Goal: Information Seeking & Learning: Find specific fact

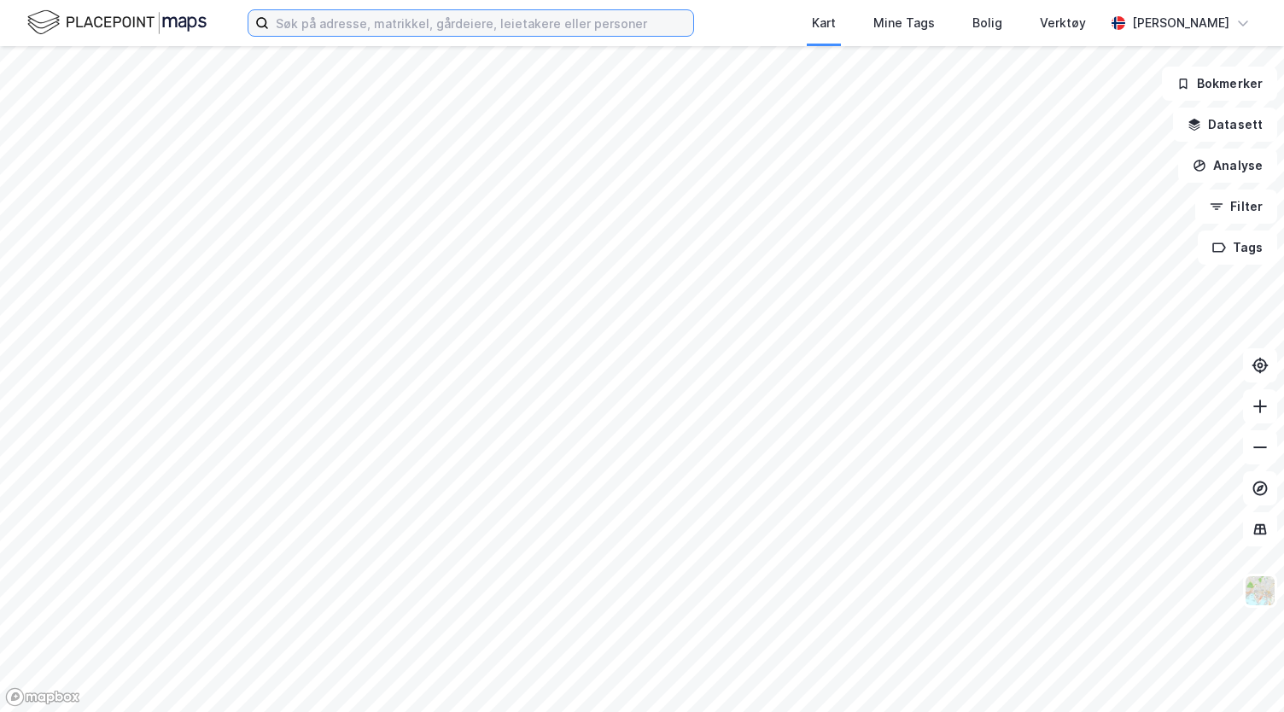
click at [365, 25] on input at bounding box center [481, 23] width 424 height 26
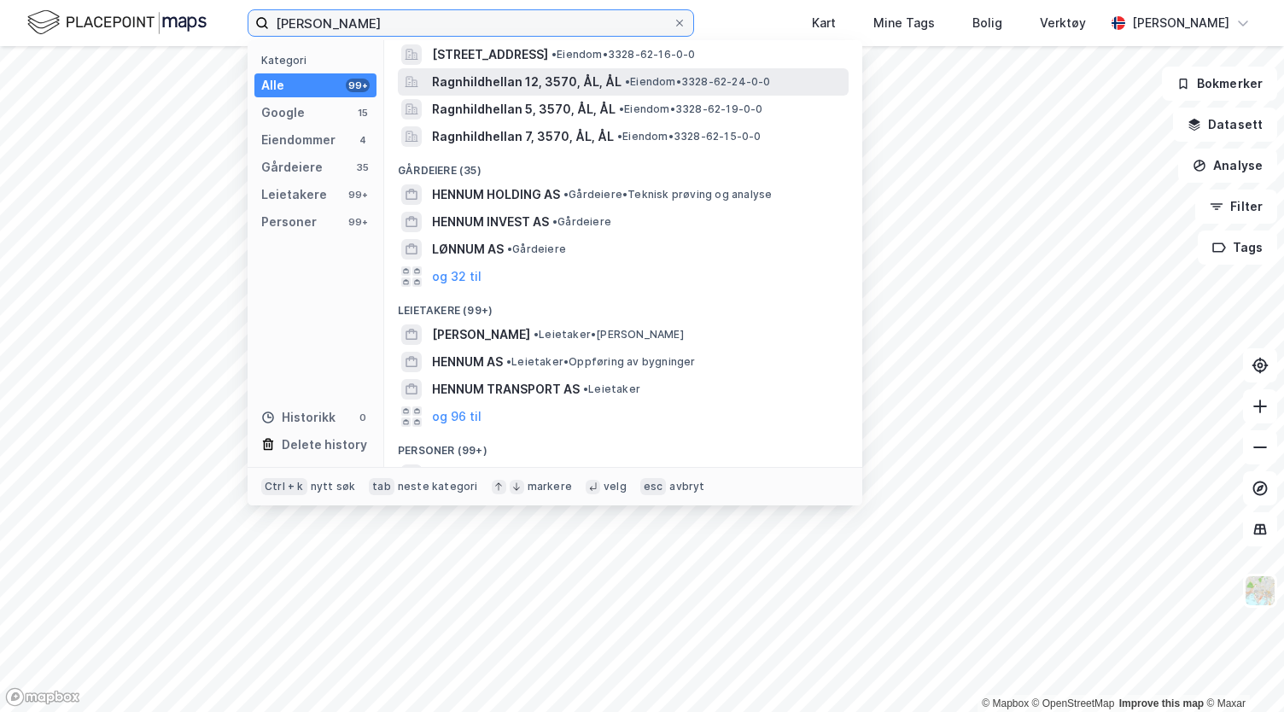
scroll to position [299, 0]
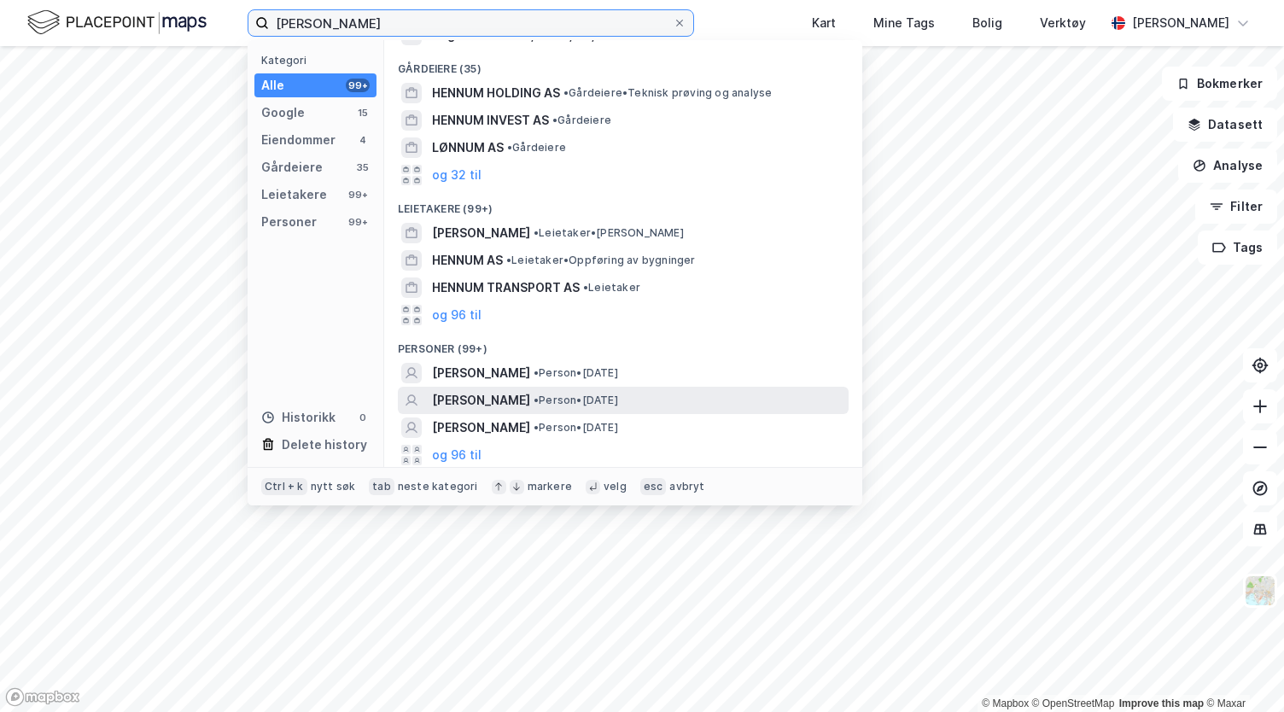
type input "[PERSON_NAME]"
click at [599, 390] on div "[PERSON_NAME] • Person • [DATE]" at bounding box center [638, 400] width 413 height 20
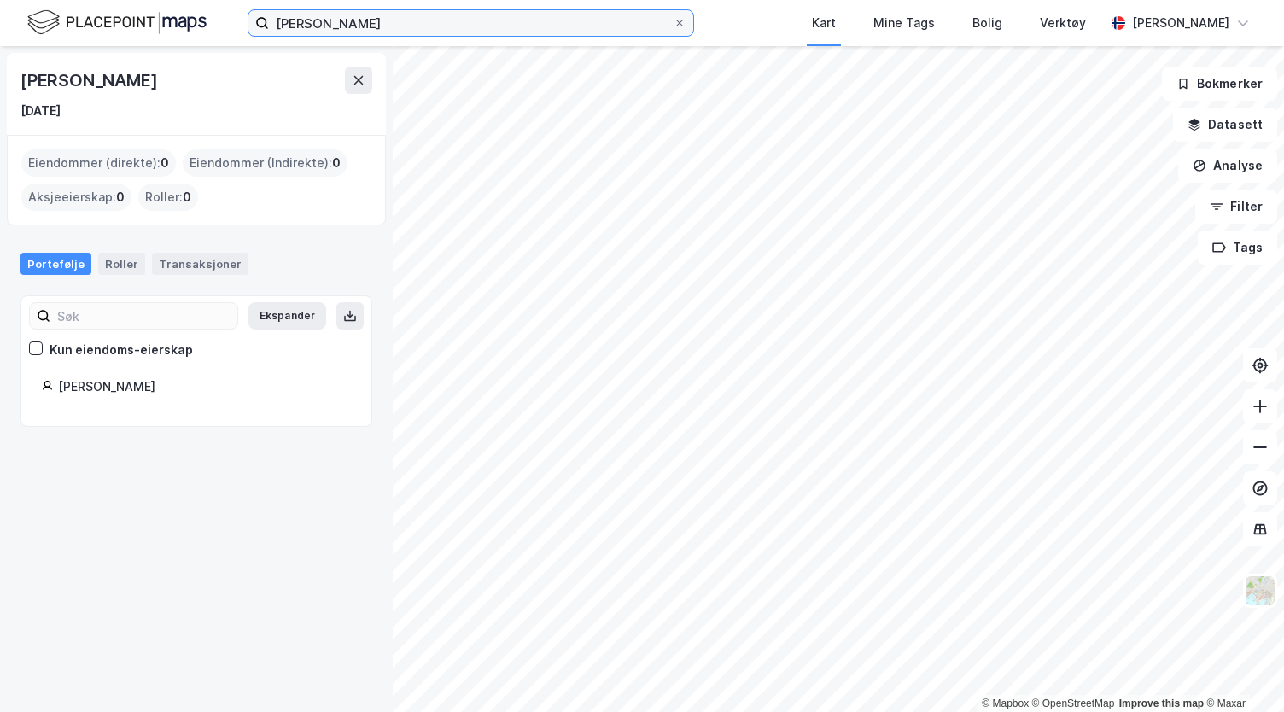
click at [475, 34] on input "[PERSON_NAME]" at bounding box center [471, 23] width 404 height 26
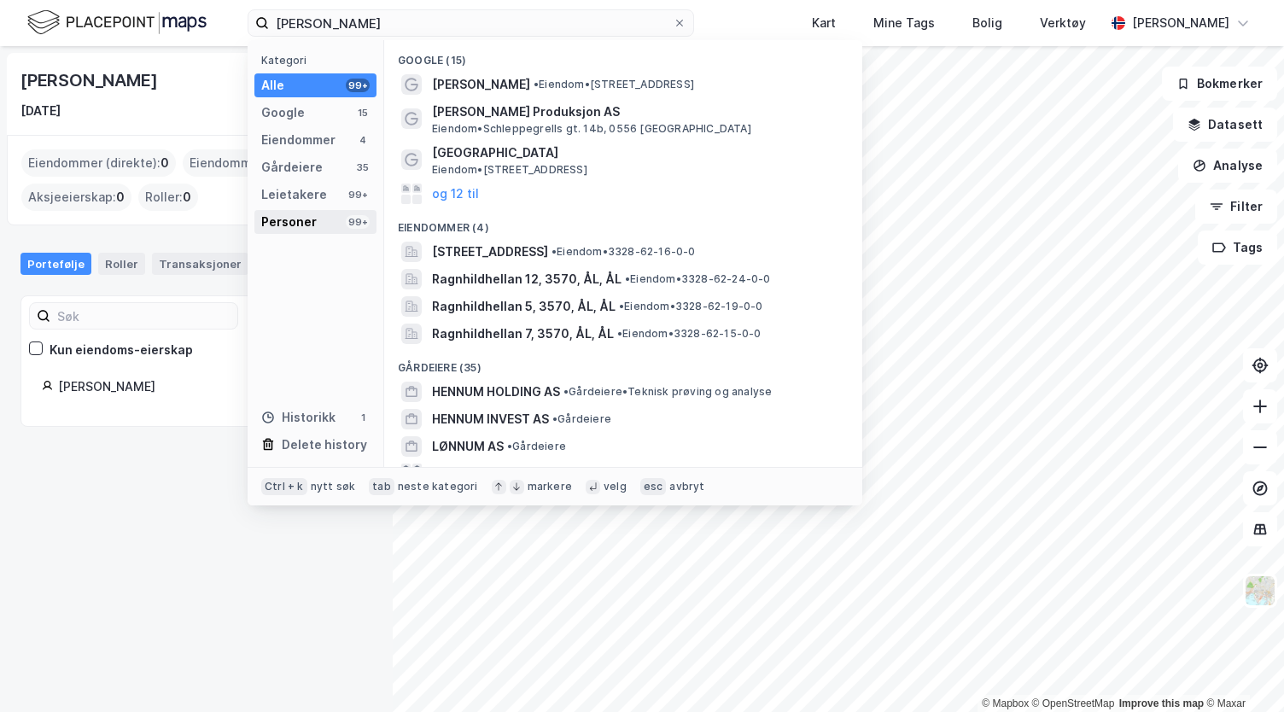
click at [343, 222] on div "Personer 99+" at bounding box center [315, 222] width 122 height 24
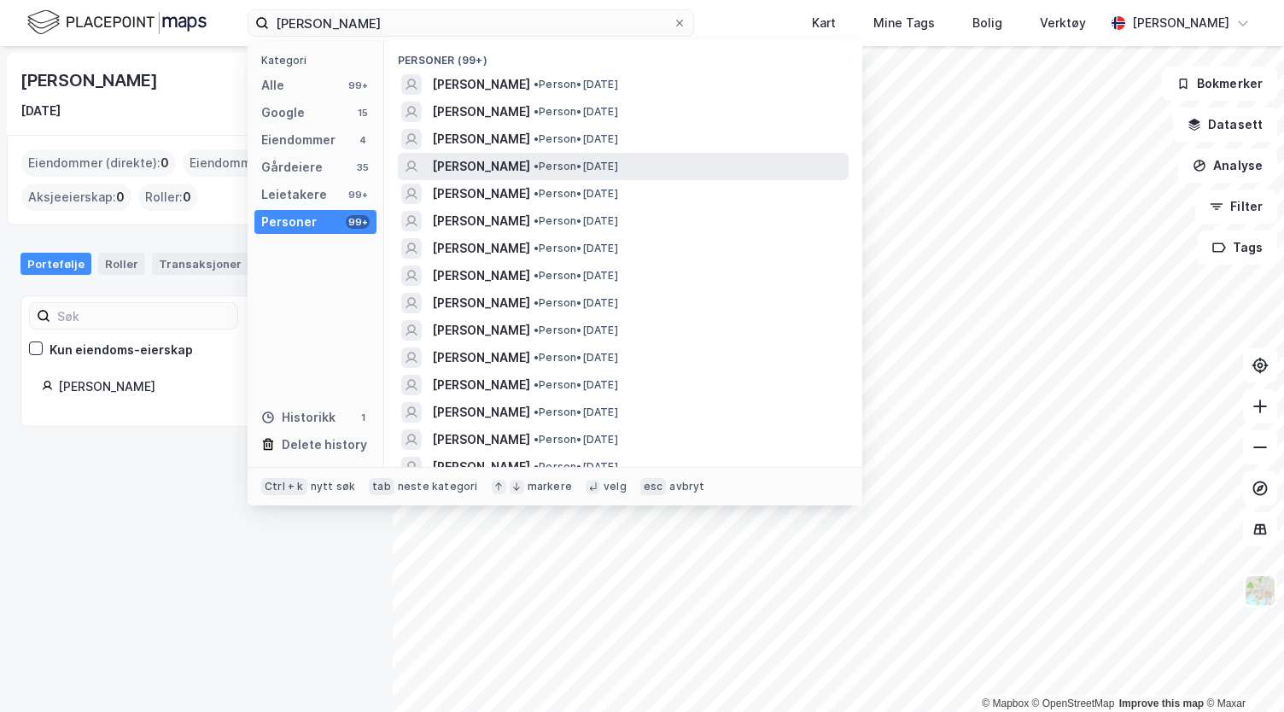
click at [780, 157] on div "[PERSON_NAME] • [DATE]" at bounding box center [638, 166] width 413 height 20
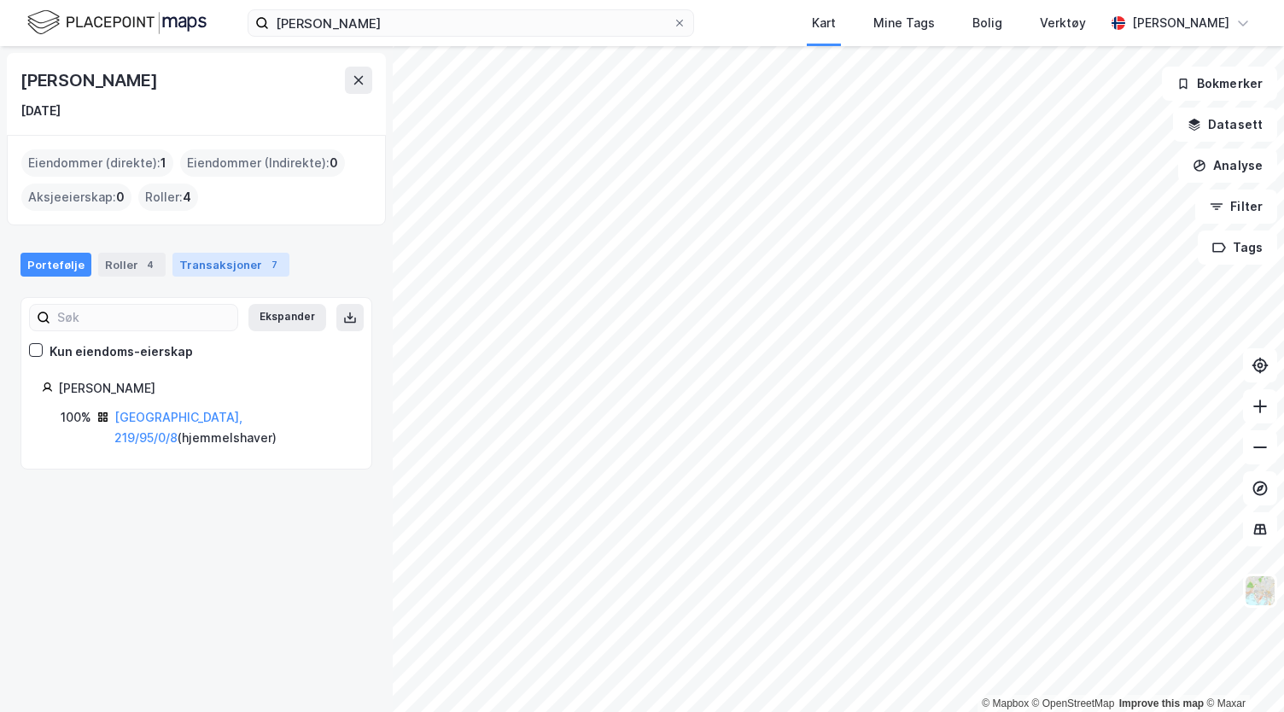
click at [238, 261] on div "Transaksjoner 7" at bounding box center [230, 265] width 117 height 24
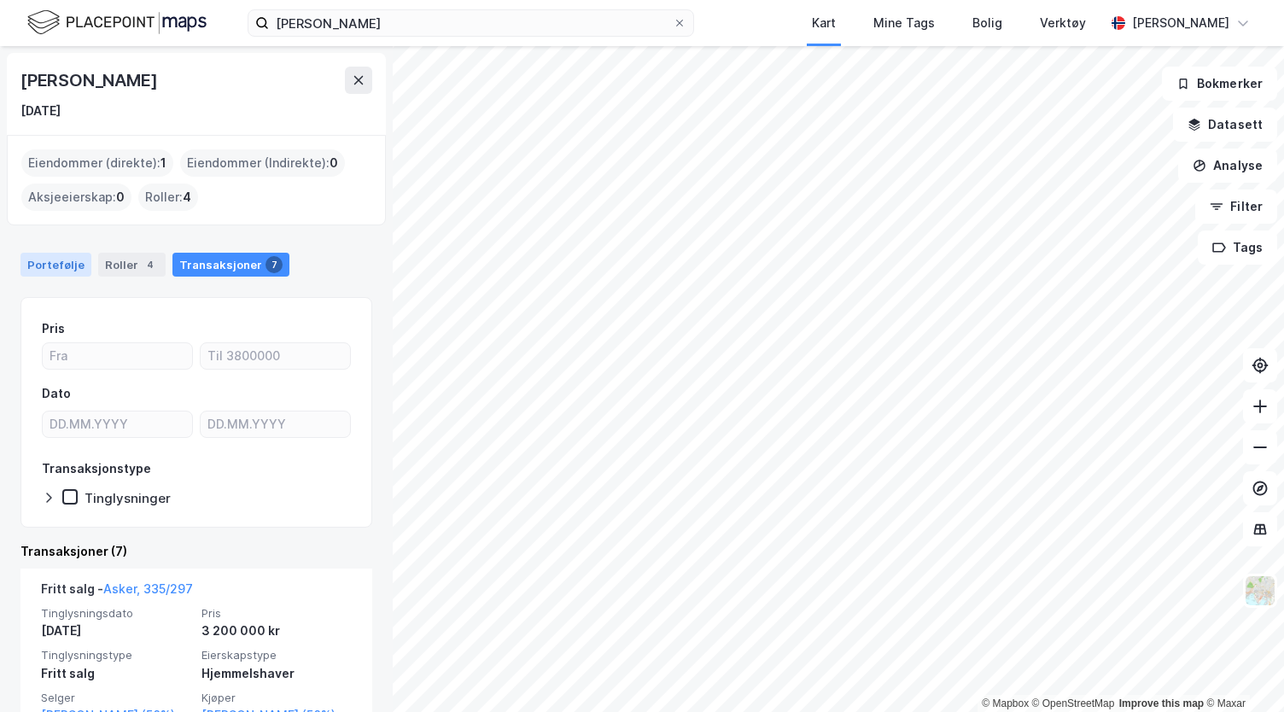
click at [55, 260] on div "Portefølje" at bounding box center [55, 265] width 71 height 24
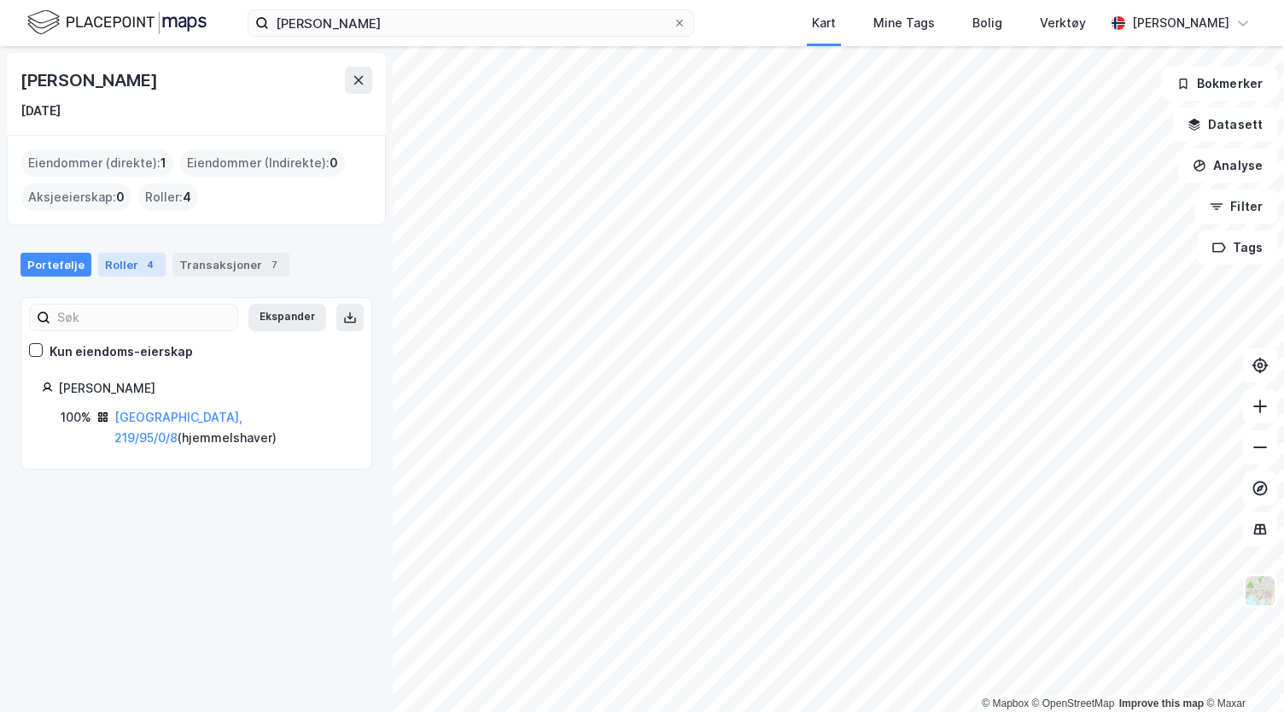
click at [126, 265] on div "Roller 4" at bounding box center [131, 265] width 67 height 24
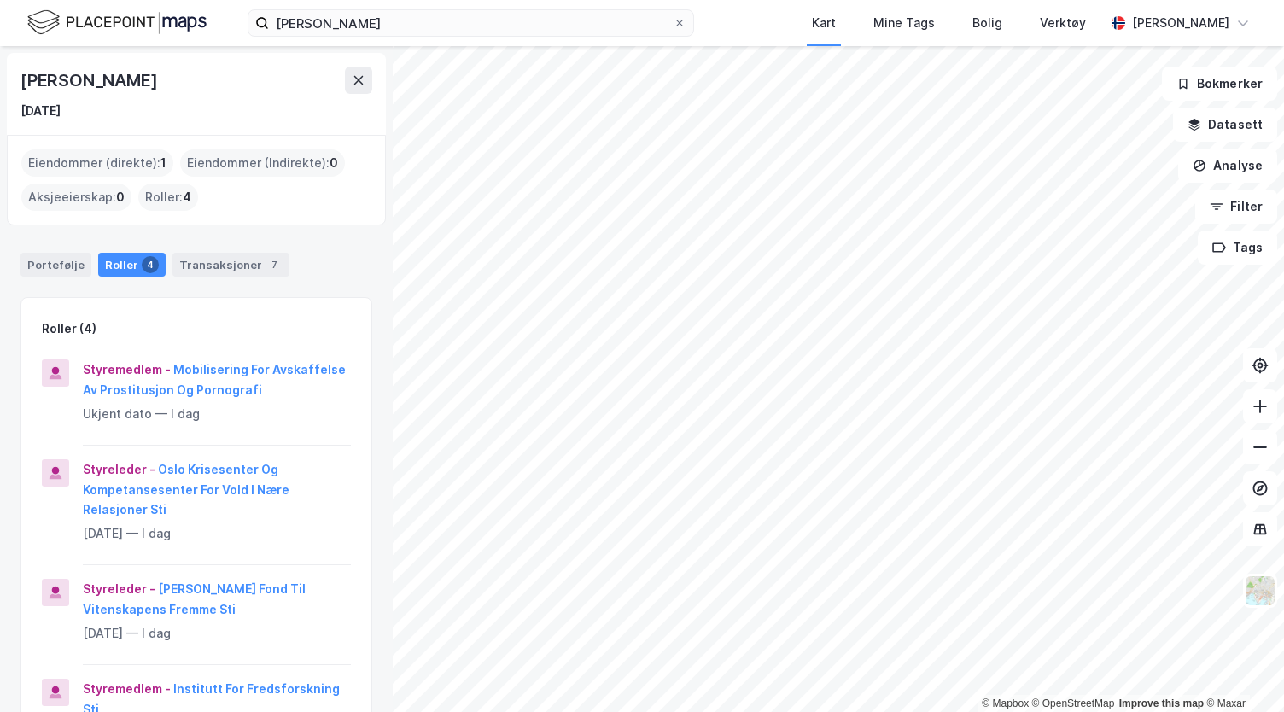
scroll to position [1, 0]
click at [64, 265] on div "Portefølje" at bounding box center [55, 264] width 71 height 24
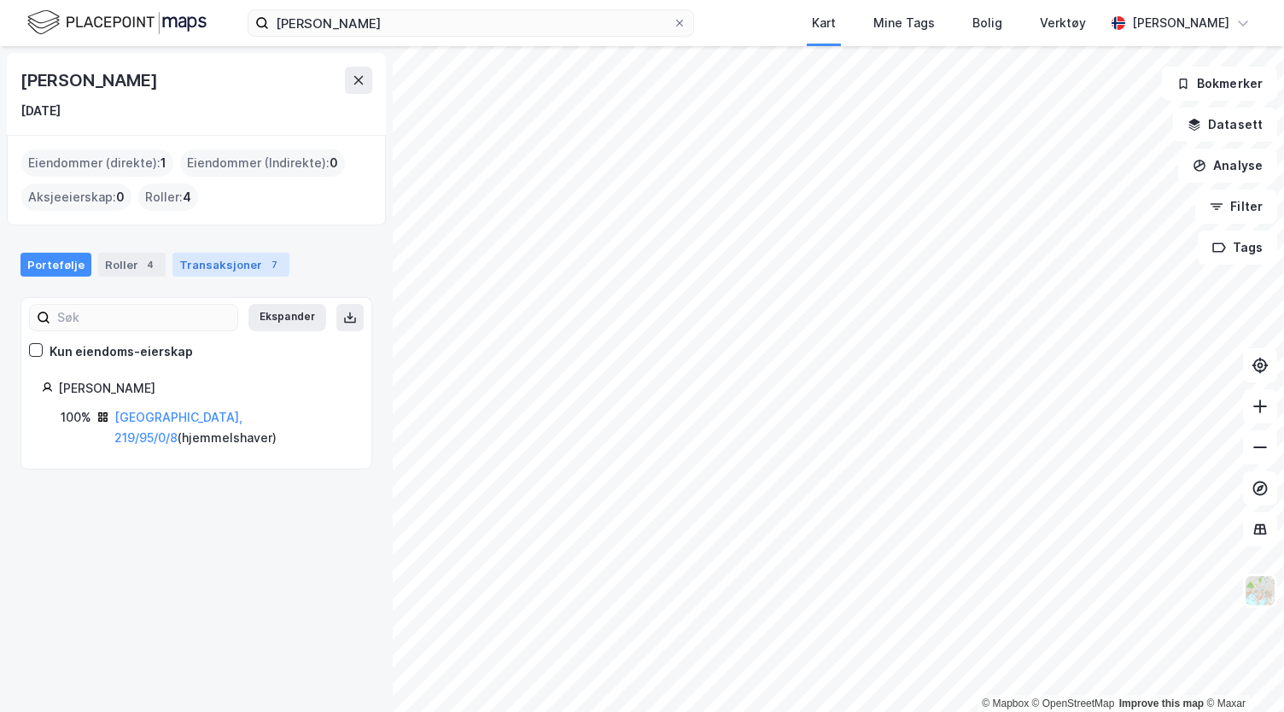
click at [216, 265] on div "Transaksjoner 7" at bounding box center [230, 265] width 117 height 24
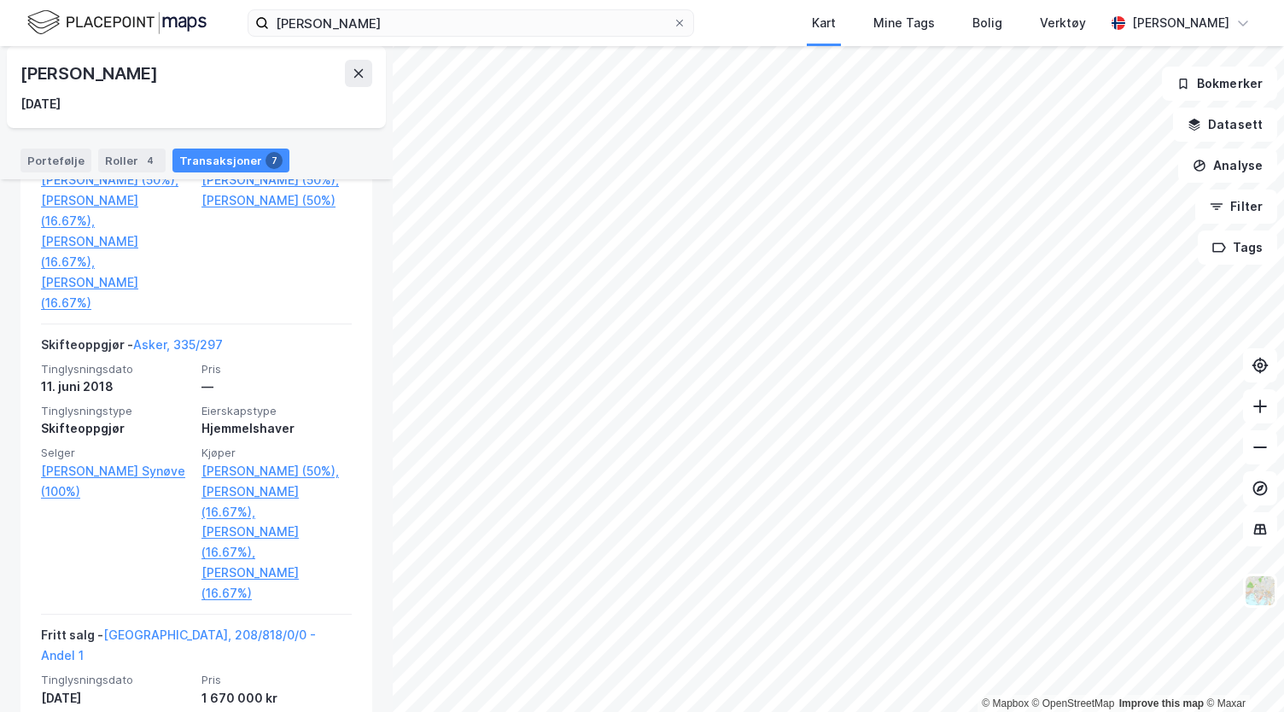
scroll to position [584, 0]
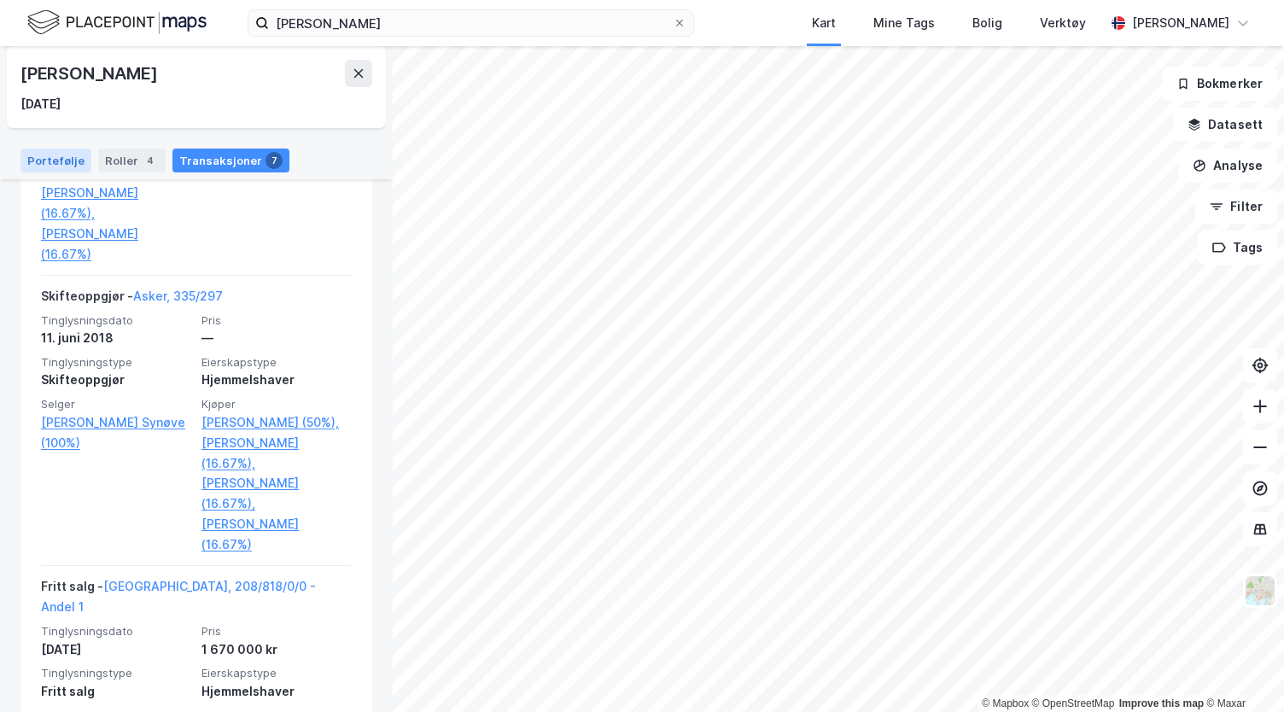
click at [32, 158] on div "Portefølje" at bounding box center [55, 161] width 71 height 24
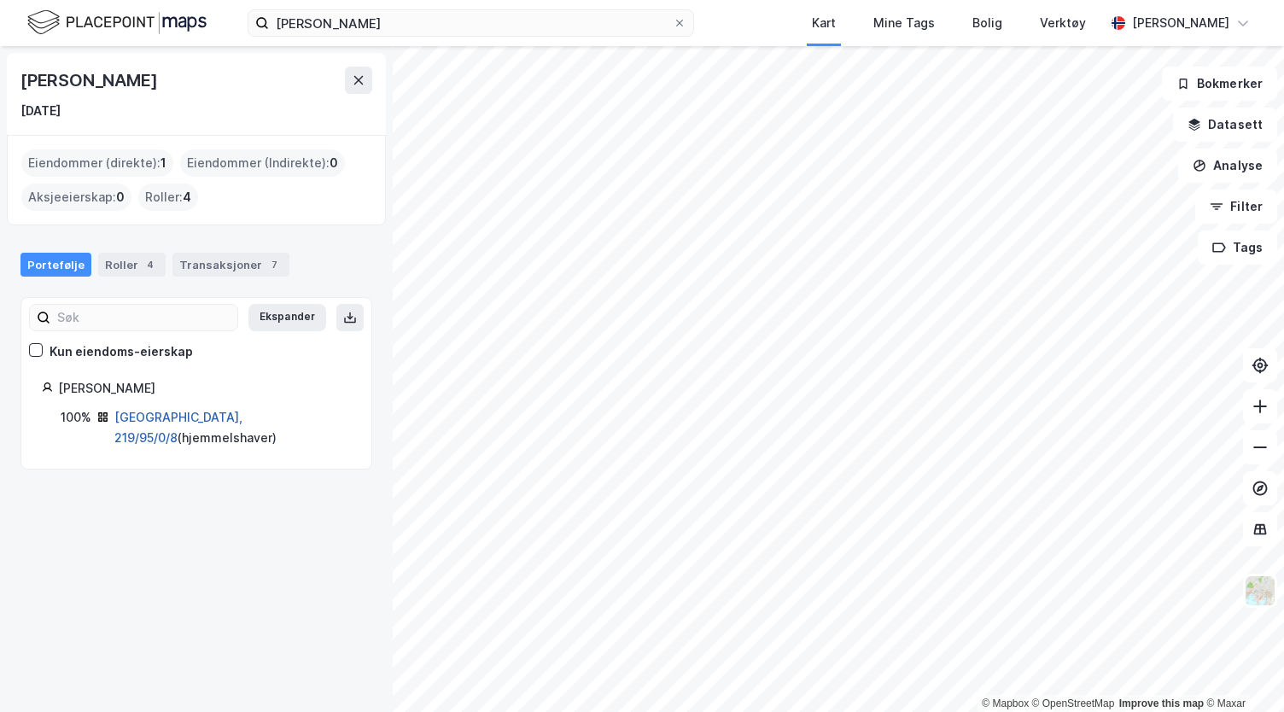
click at [183, 411] on link "[GEOGRAPHIC_DATA], 219/95/0/8" at bounding box center [178, 427] width 128 height 35
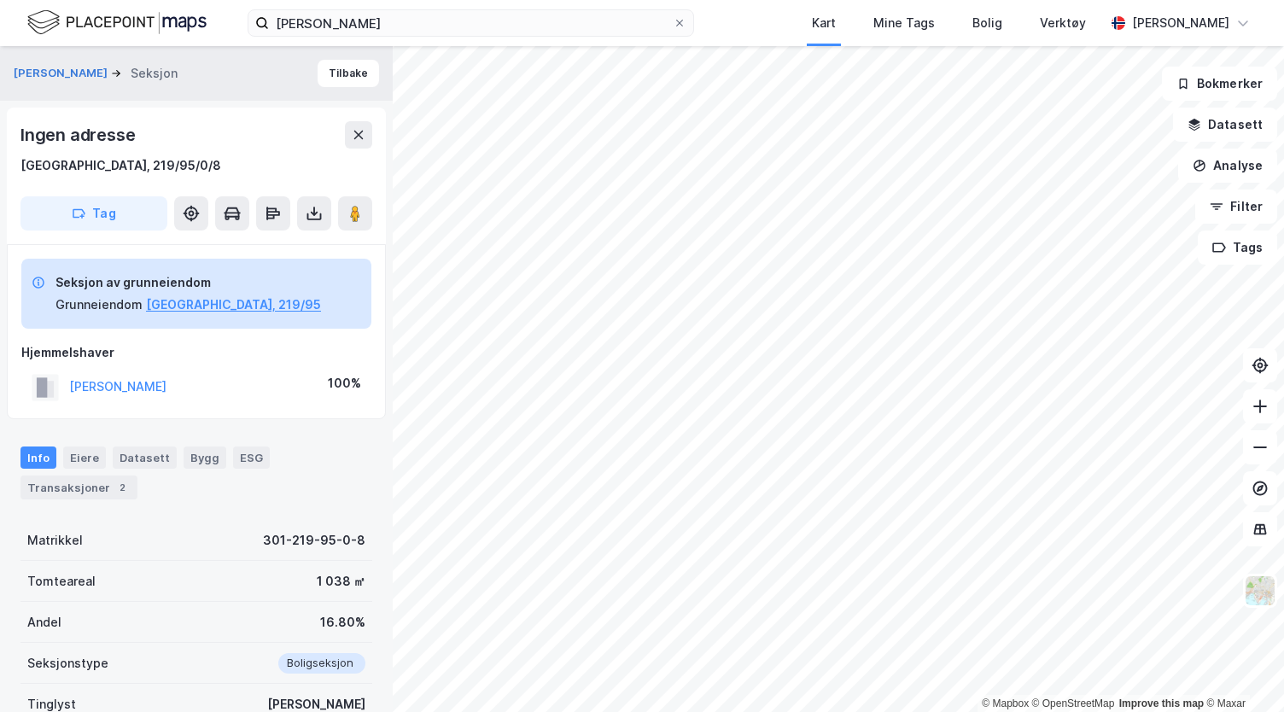
scroll to position [143, 0]
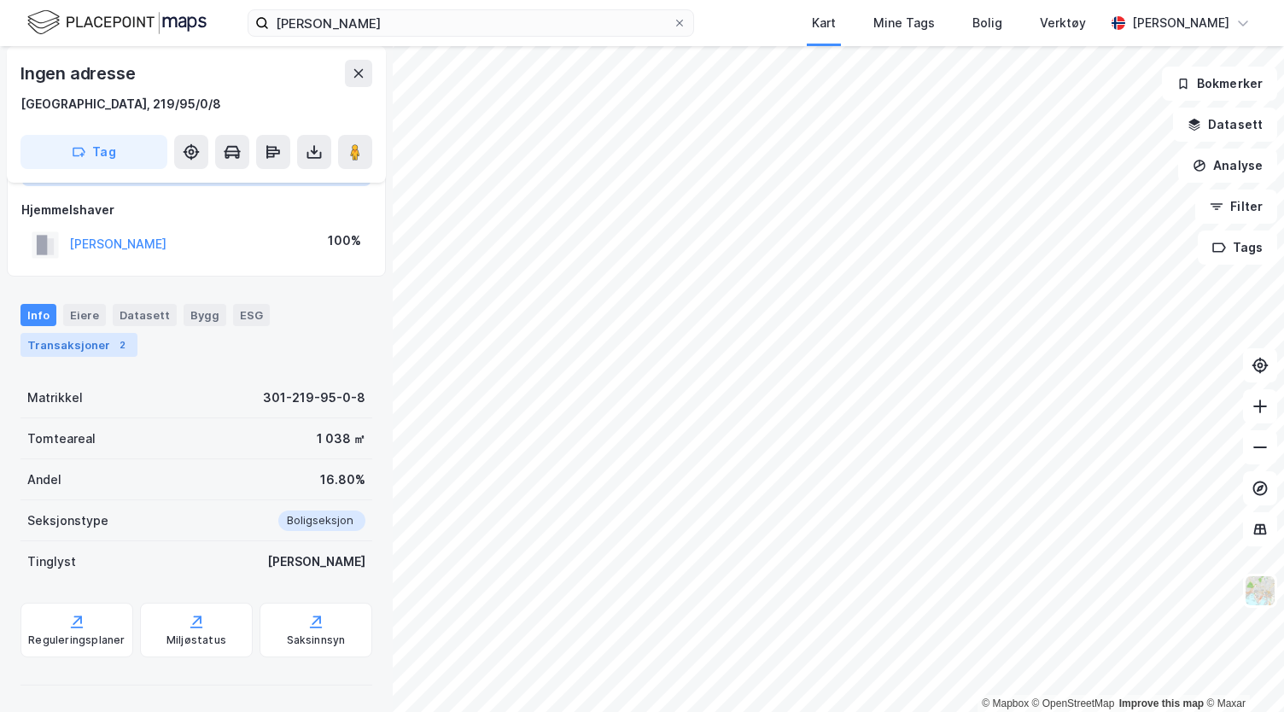
click at [94, 339] on div "Transaksjoner 2" at bounding box center [78, 345] width 117 height 24
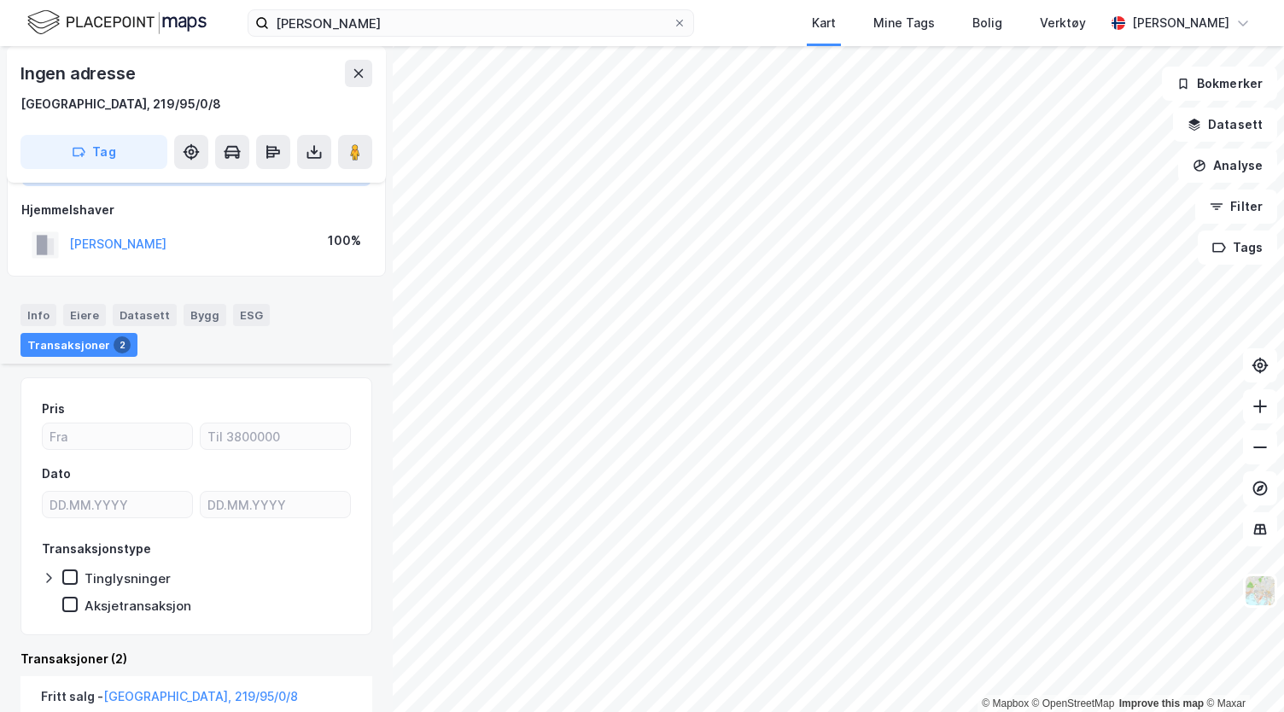
scroll to position [504, 0]
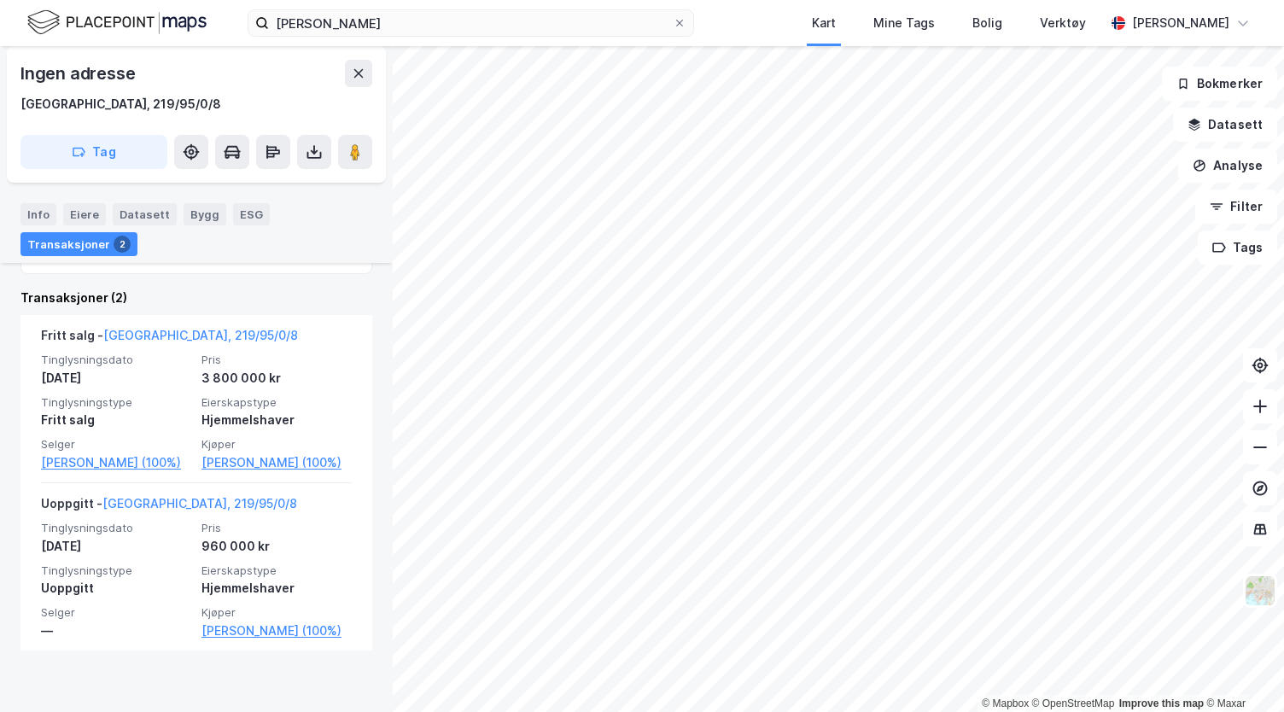
click at [335, 228] on div "Info Eiere Datasett Bygg ESG Transaksjoner 2" at bounding box center [196, 229] width 352 height 53
